Goal: Task Accomplishment & Management: Manage account settings

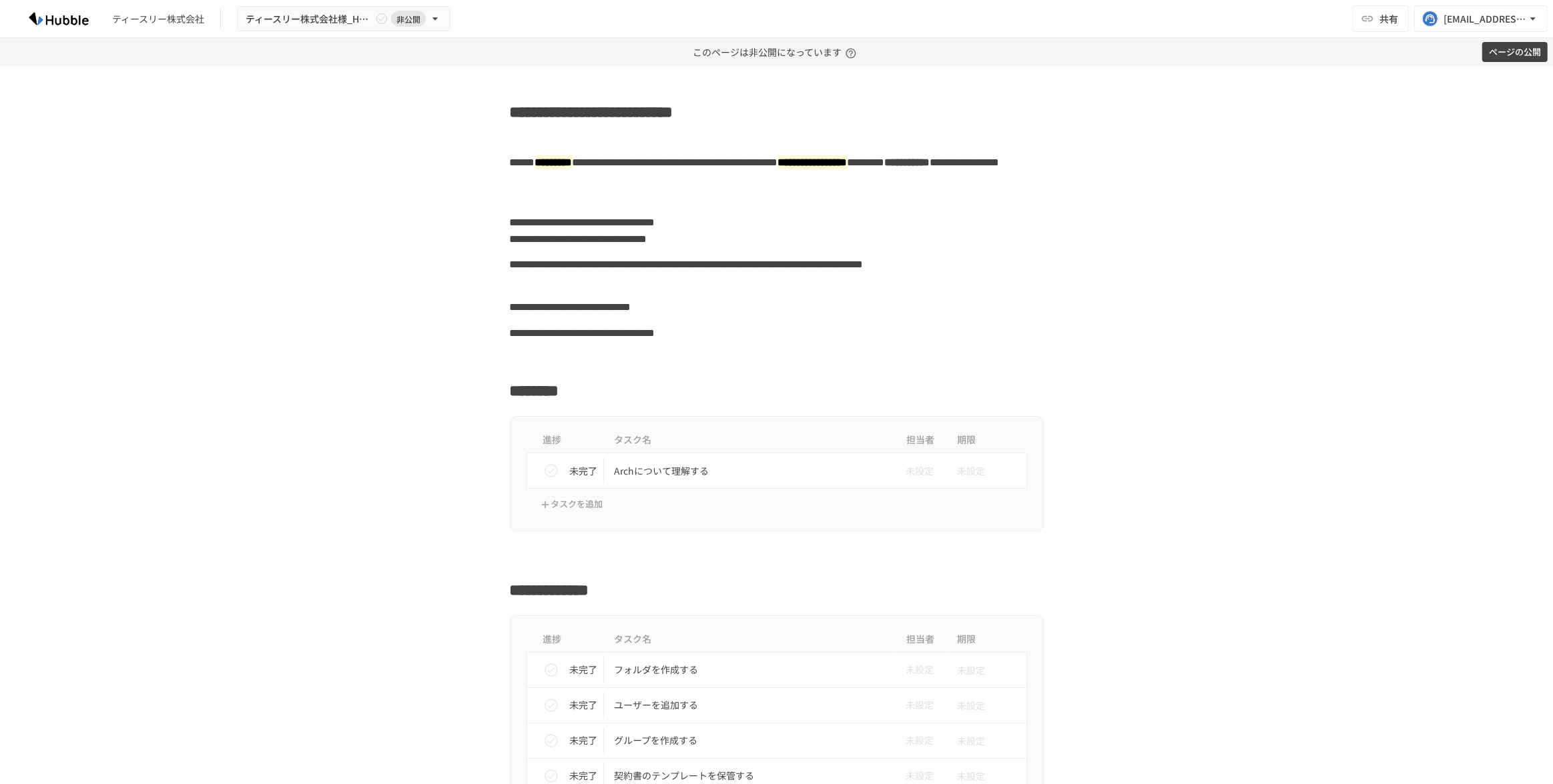
click at [1501, 50] on button "ページの公開" at bounding box center [1515, 52] width 66 height 21
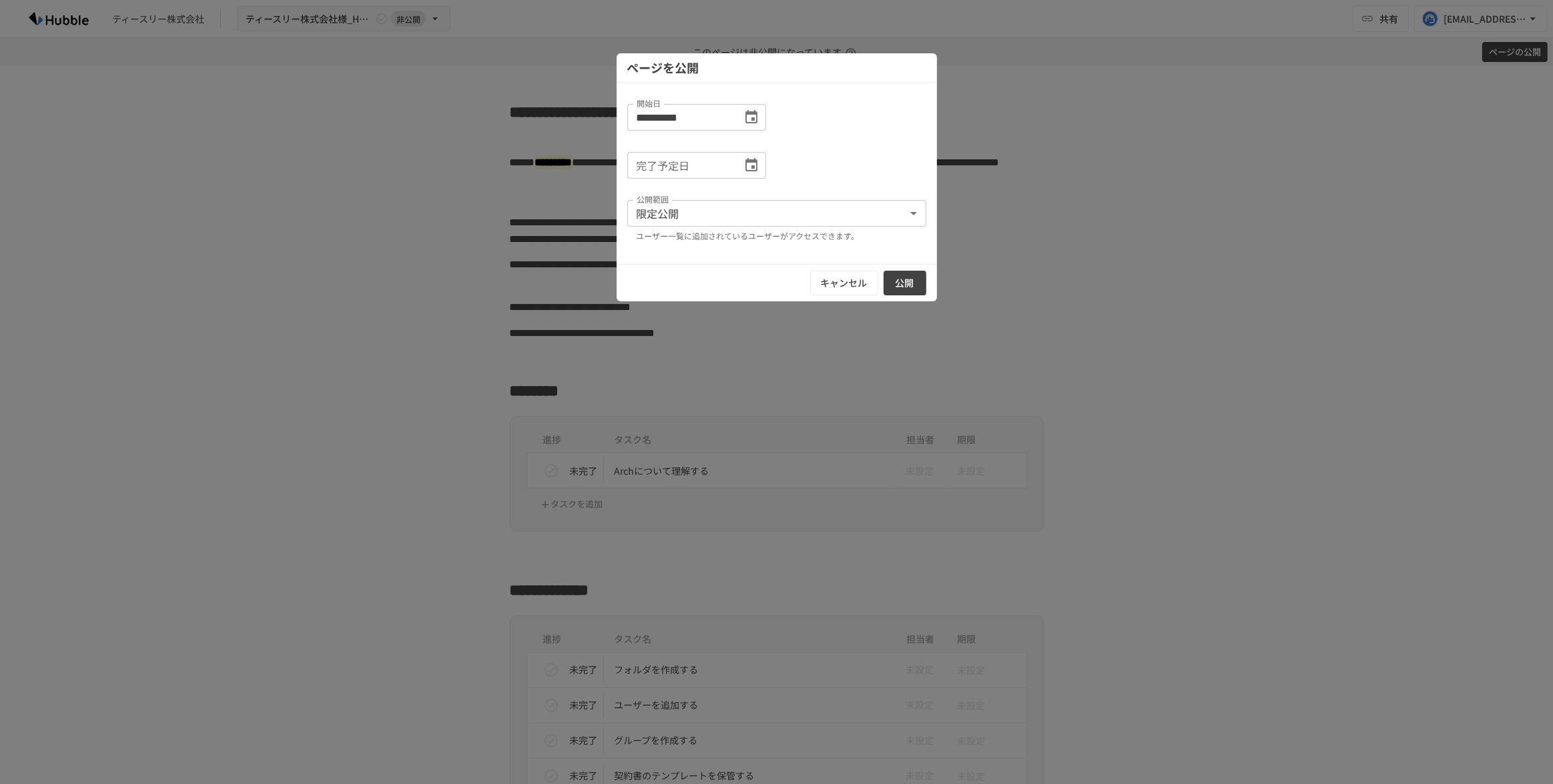
click at [705, 161] on input "完了予定日" at bounding box center [679, 165] width 105 height 27
click at [749, 161] on icon "Choose date" at bounding box center [751, 165] width 12 height 14
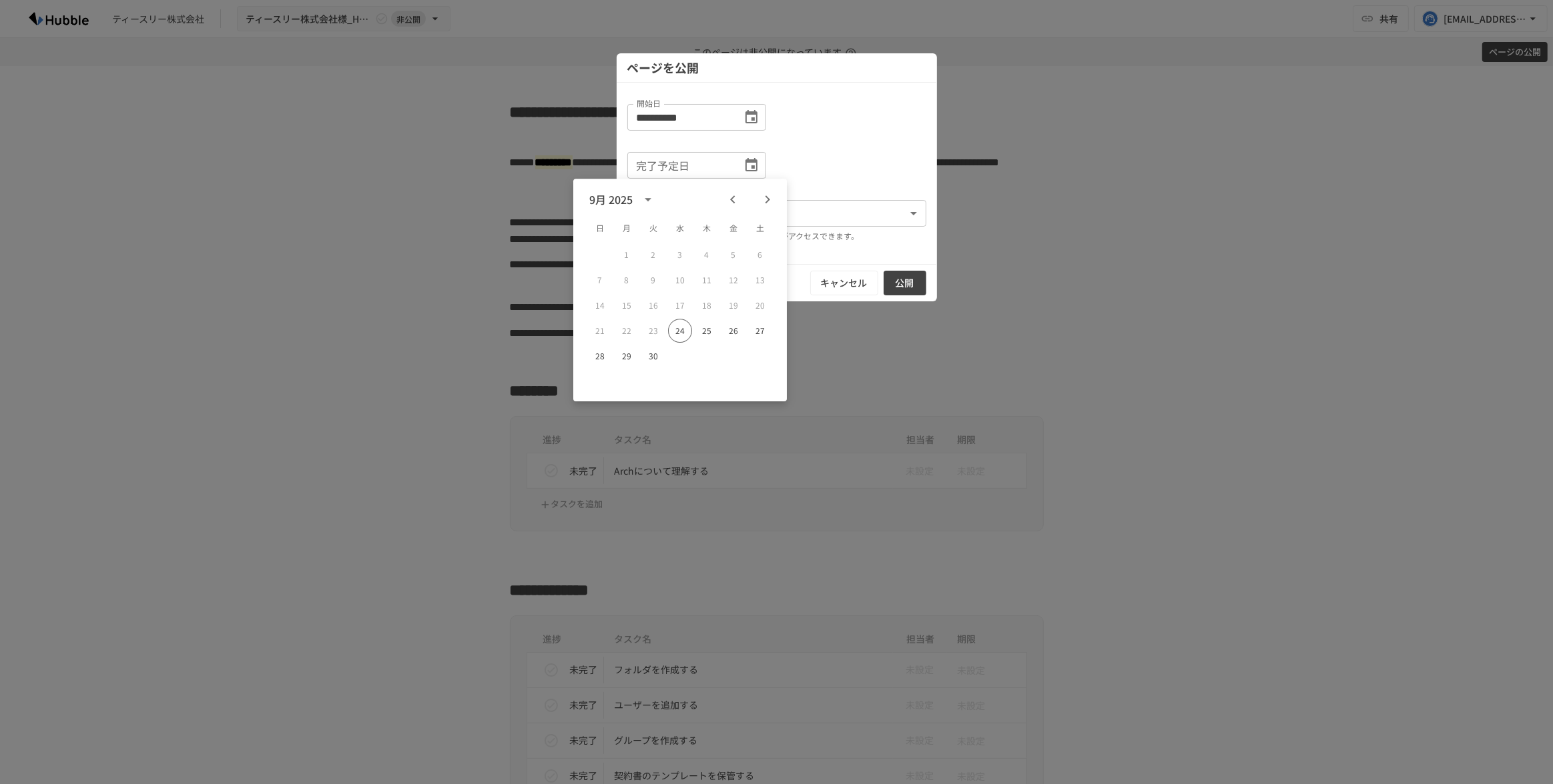
click at [770, 200] on icon "Next month" at bounding box center [768, 199] width 16 height 16
click at [734, 358] on button "31" at bounding box center [733, 356] width 24 height 24
type input "**********"
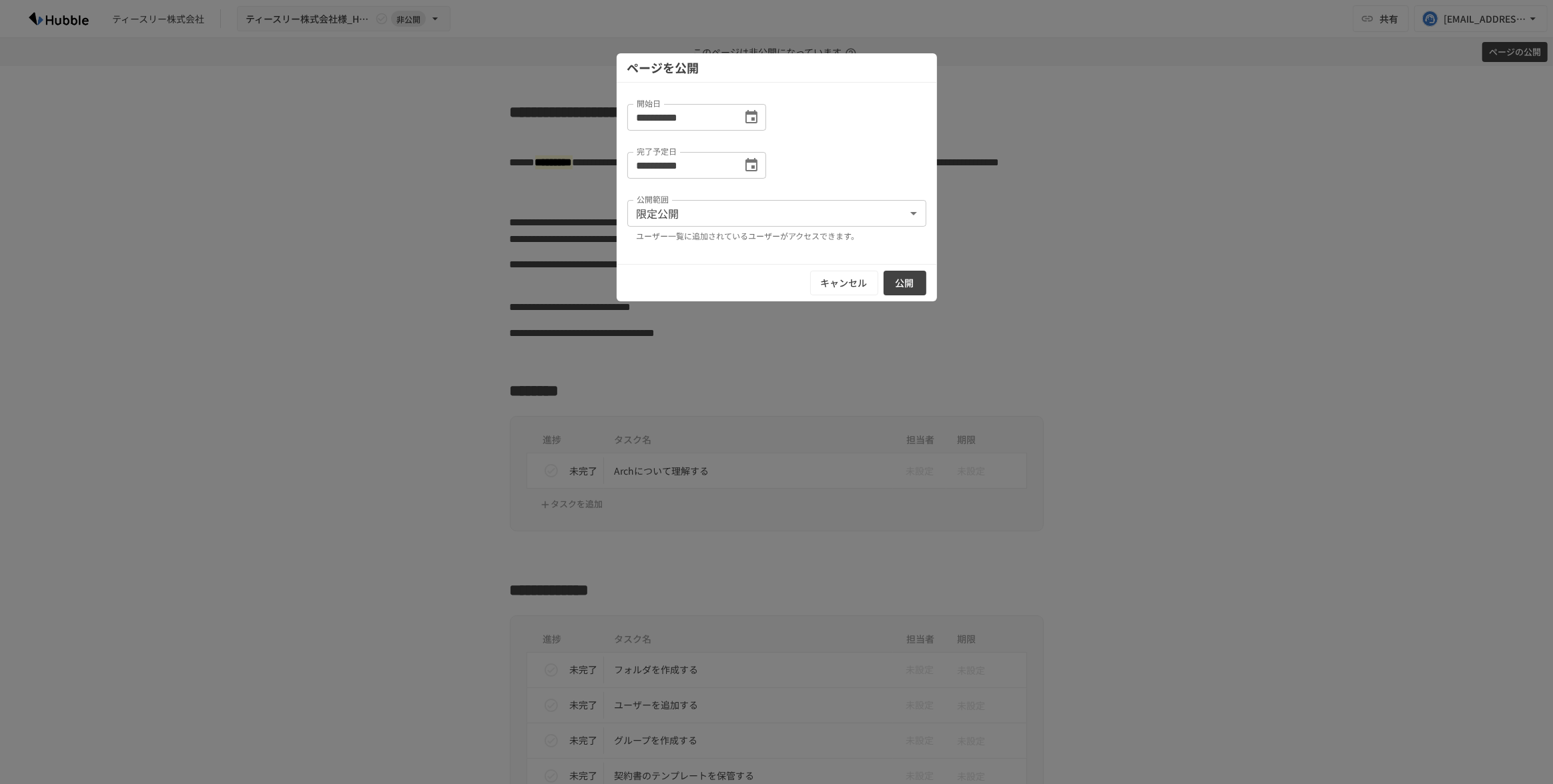
click at [916, 281] on button "公開" at bounding box center [904, 283] width 42 height 25
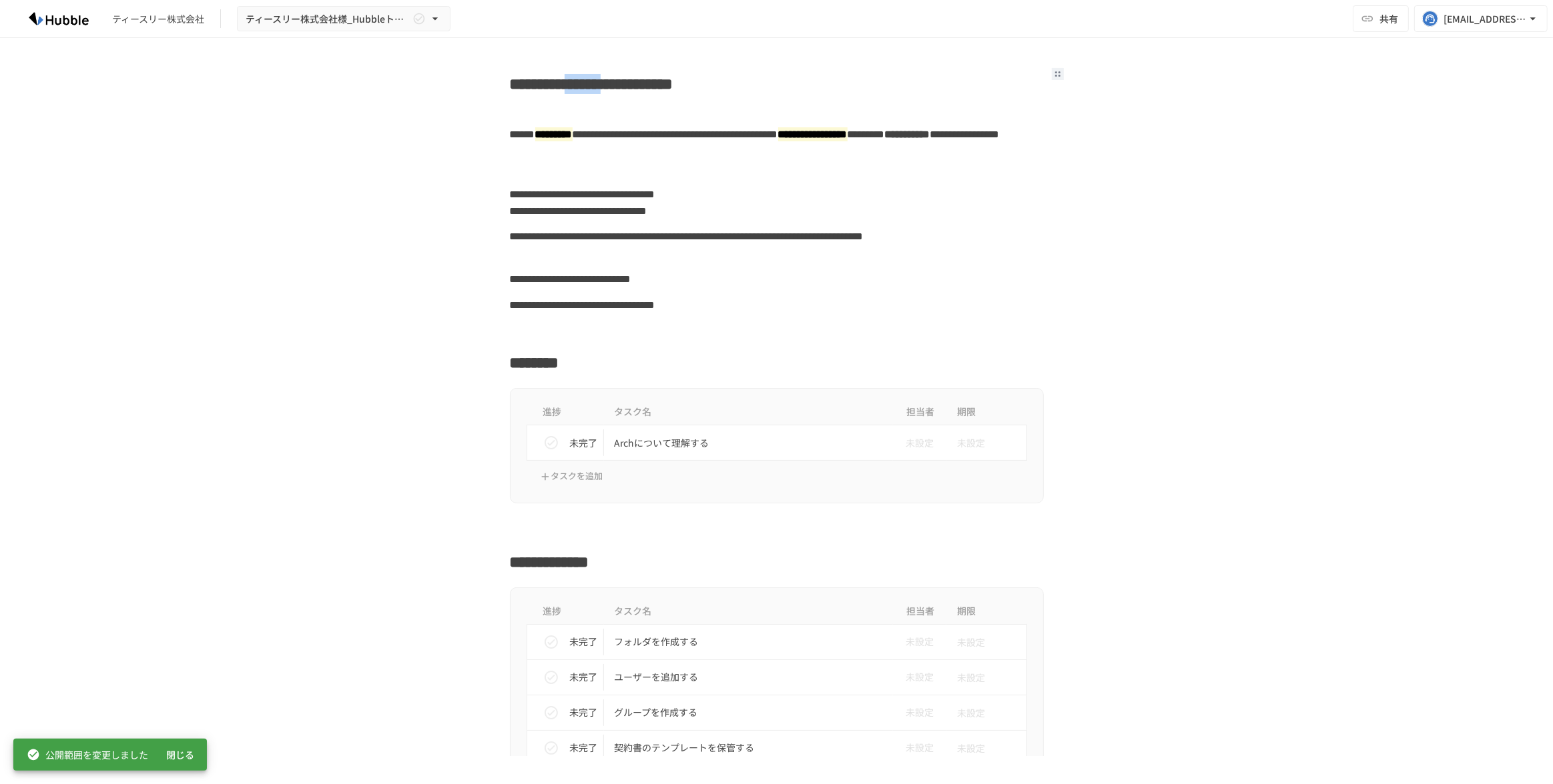
drag, startPoint x: 688, startPoint y: 86, endPoint x: 594, endPoint y: 86, distance: 94.0
click at [594, 86] on h2 "**********" at bounding box center [776, 81] width 534 height 31
paste h2
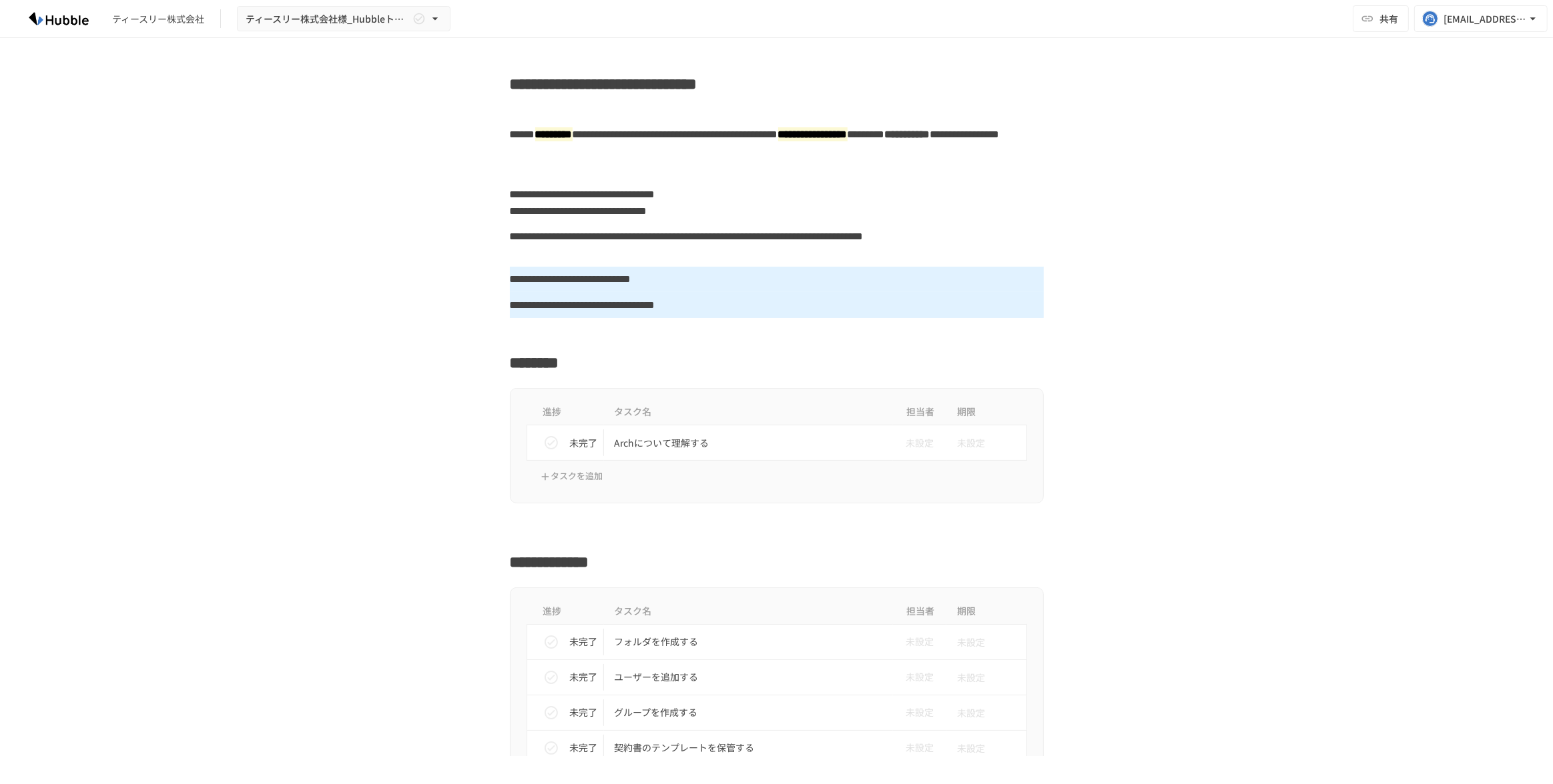
drag, startPoint x: 828, startPoint y: 308, endPoint x: 523, endPoint y: 278, distance: 306.5
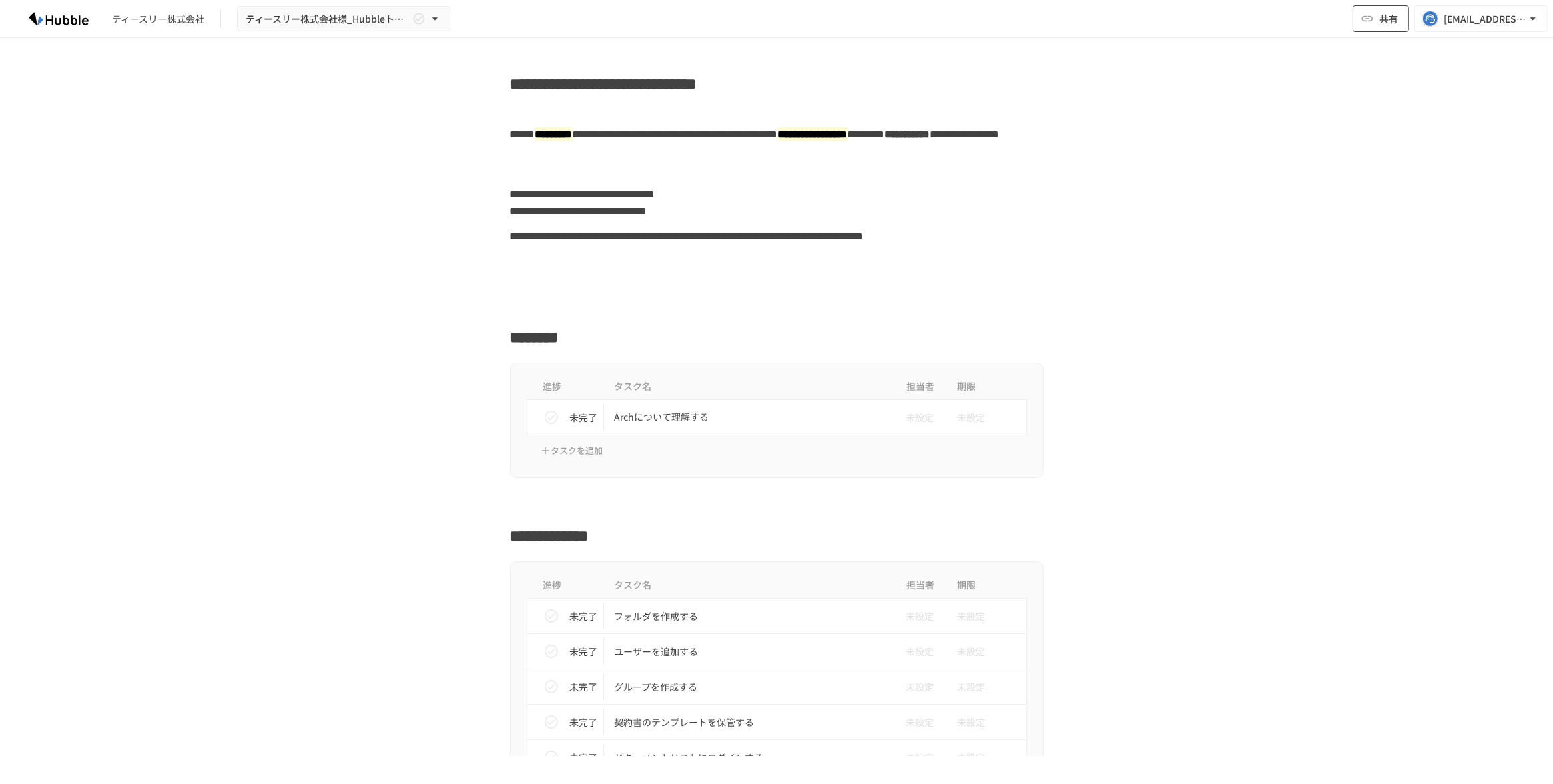
click at [1390, 23] on span "共有" at bounding box center [1388, 19] width 19 height 15
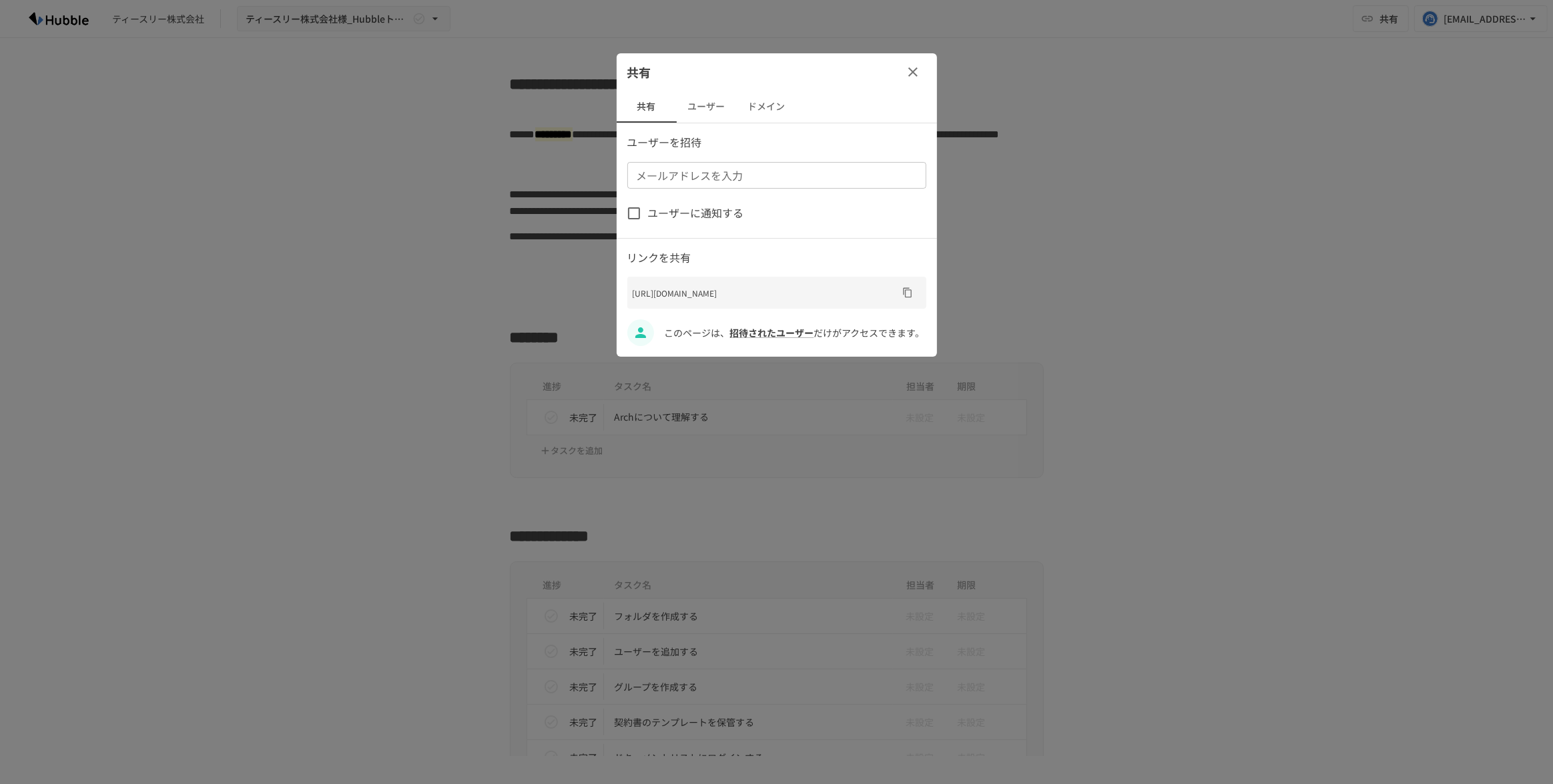
click at [758, 188] on div "メールアドレスを入力" at bounding box center [776, 175] width 299 height 27
paste input "**********"
type input "**********"
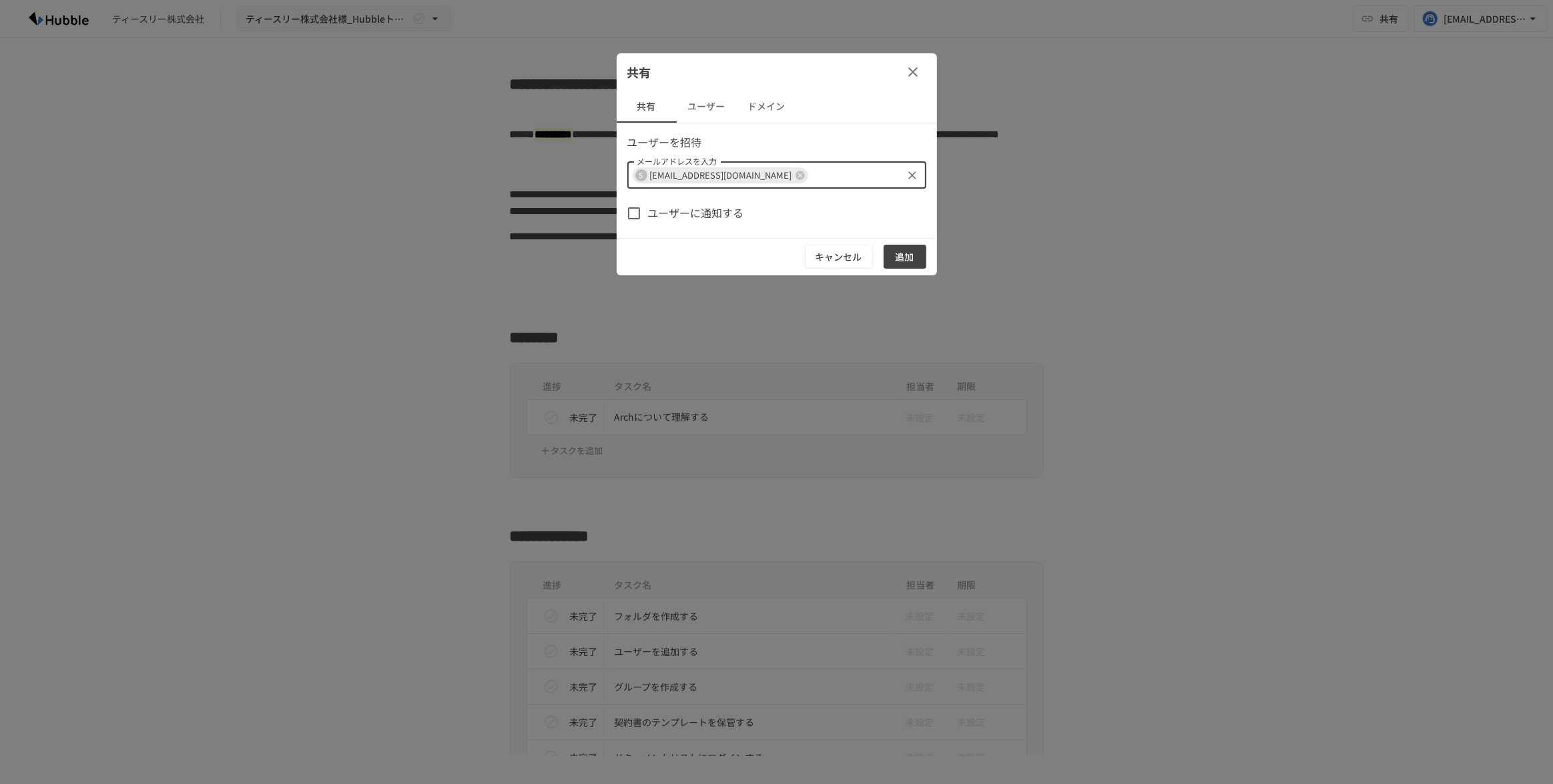
drag, startPoint x: 743, startPoint y: 209, endPoint x: 786, endPoint y: 224, distance: 45.5
click at [742, 209] on span "ユーザーに通知する" at bounding box center [696, 213] width 96 height 18
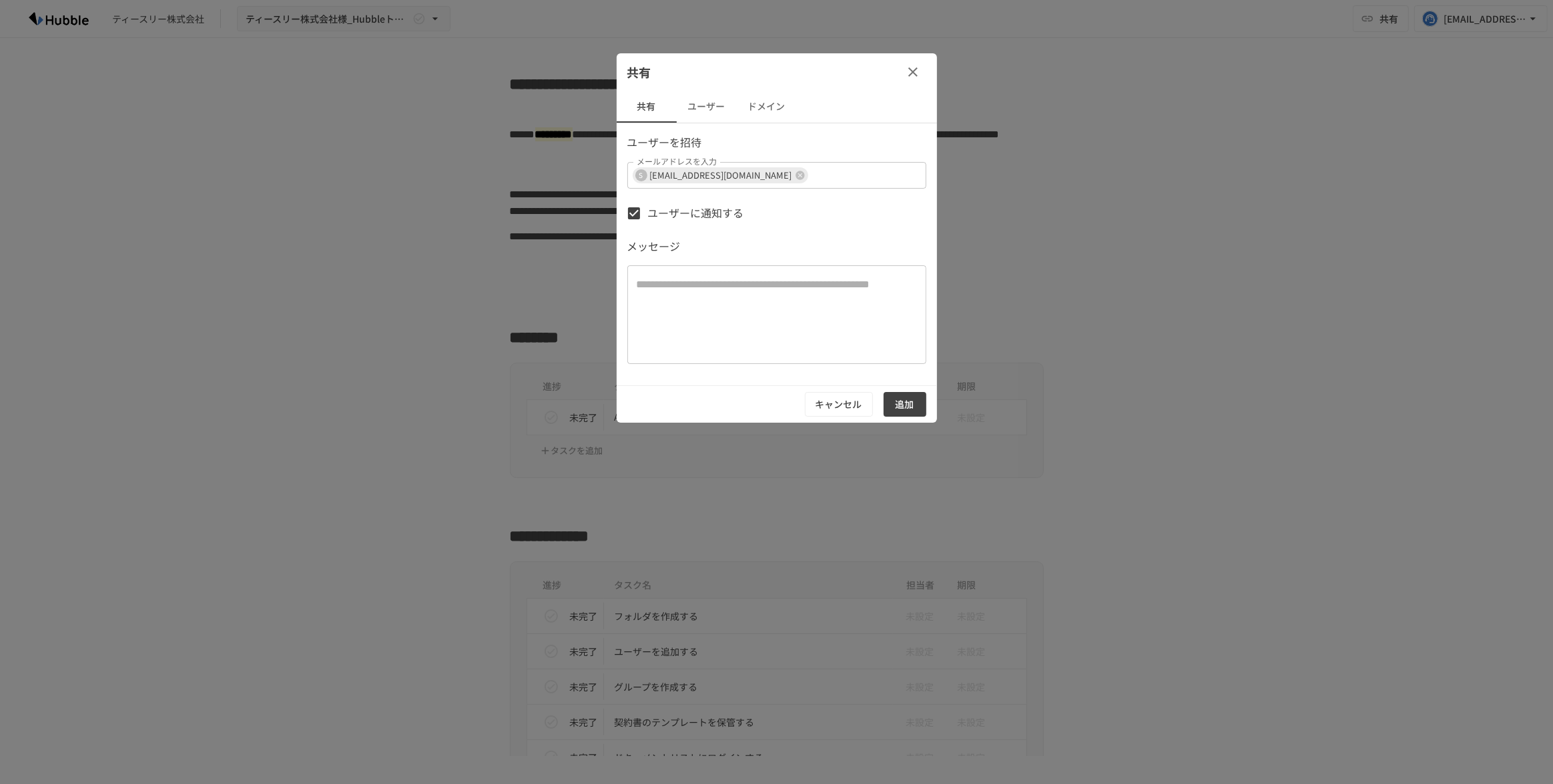
click at [889, 401] on button "追加" at bounding box center [904, 404] width 42 height 25
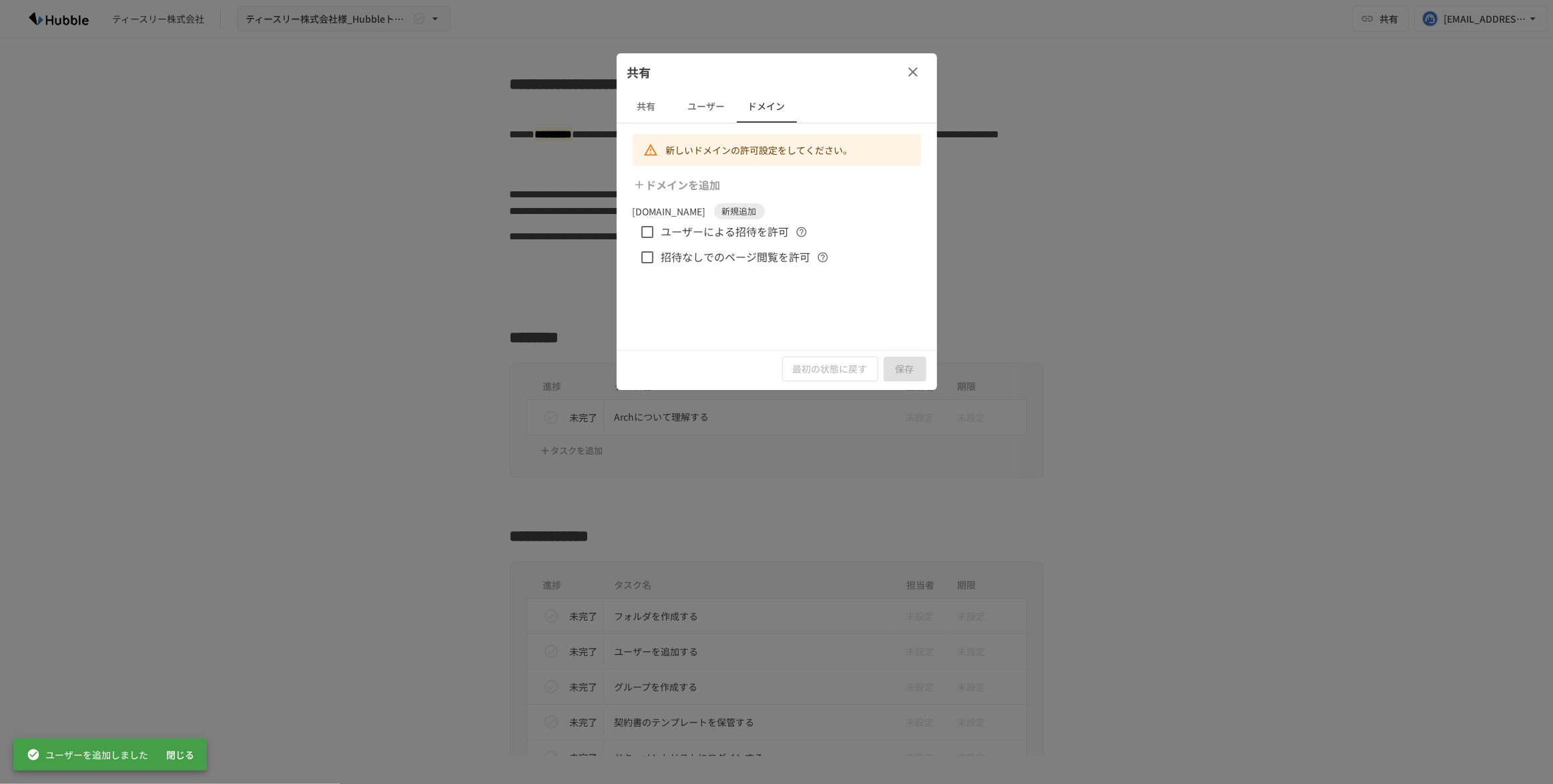
click at [749, 238] on span "ユーザーによる招待を許可" at bounding box center [725, 232] width 128 height 18
click at [747, 258] on span "招待なしでのページ閲覧を許可" at bounding box center [736, 257] width 149 height 18
click at [903, 372] on button "保存" at bounding box center [904, 368] width 42 height 25
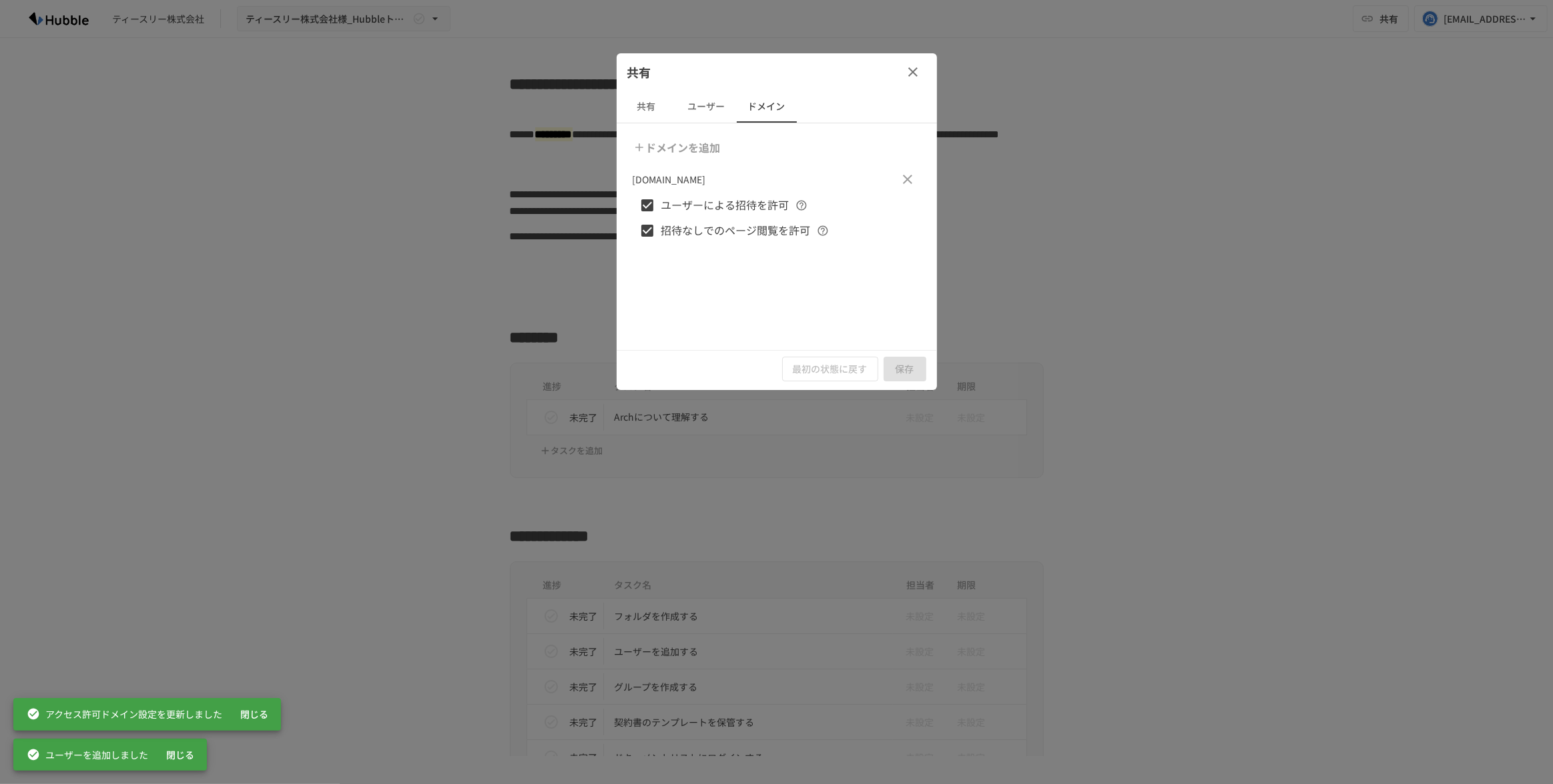
click at [921, 74] on button "button" at bounding box center [912, 72] width 27 height 27
